Goal: Transaction & Acquisition: Purchase product/service

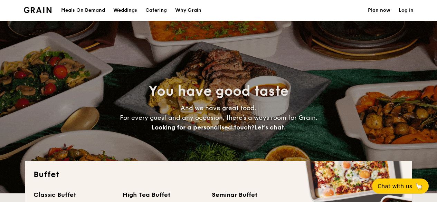
select select
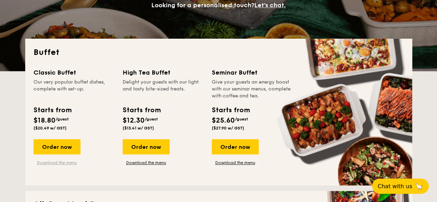
scroll to position [138, 0]
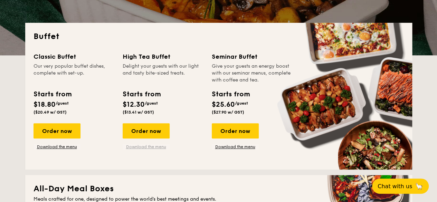
click at [136, 146] on link "Download the menu" at bounding box center [146, 147] width 47 height 6
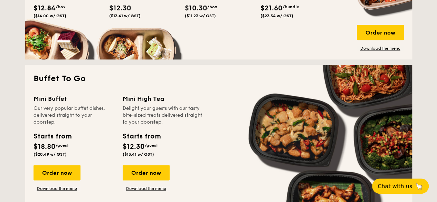
scroll to position [415, 0]
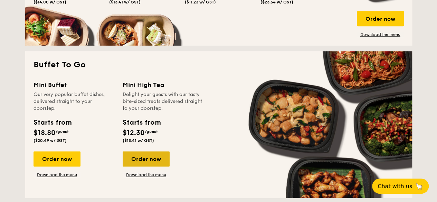
click at [142, 161] on div "Order now" at bounding box center [146, 158] width 47 height 15
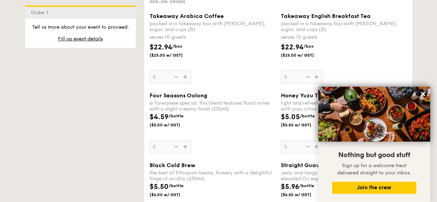
scroll to position [933, 0]
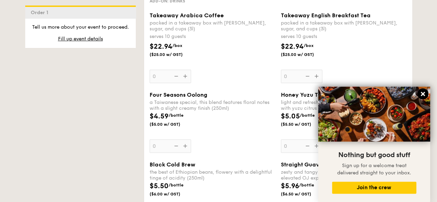
click at [425, 94] on icon at bounding box center [423, 94] width 6 height 6
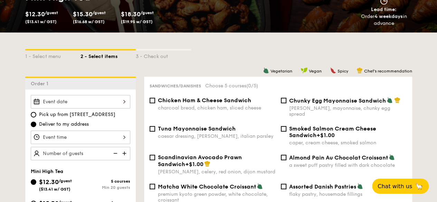
scroll to position [35, 0]
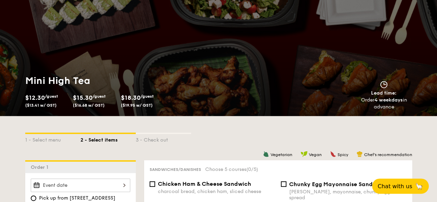
select select
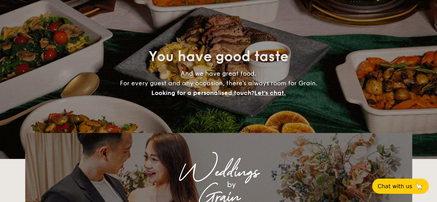
scroll to position [1017, 0]
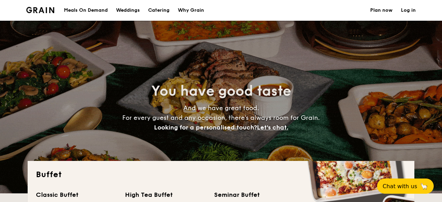
select select
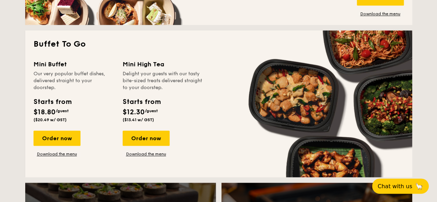
scroll to position [449, 0]
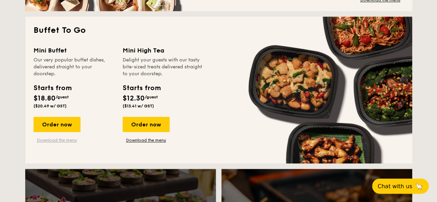
click at [51, 140] on link "Download the menu" at bounding box center [57, 141] width 47 height 6
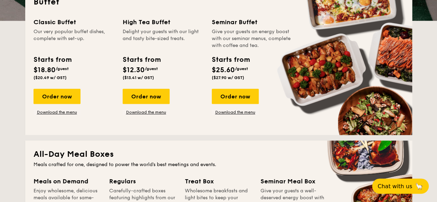
scroll to position [138, 0]
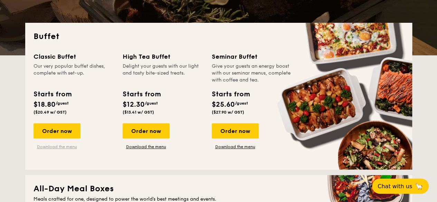
click at [52, 148] on link "Download the menu" at bounding box center [57, 147] width 47 height 6
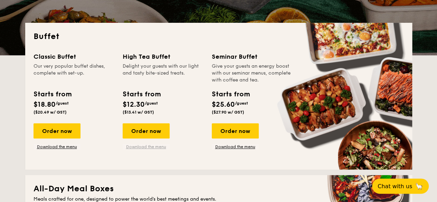
click at [151, 148] on link "Download the menu" at bounding box center [146, 147] width 47 height 6
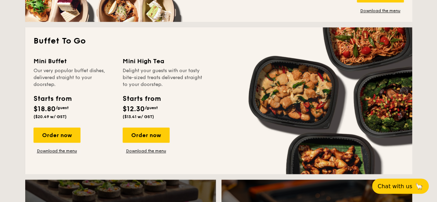
scroll to position [449, 0]
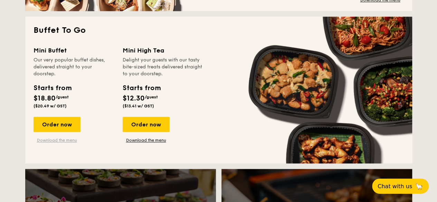
click at [67, 140] on link "Download the menu" at bounding box center [57, 141] width 47 height 6
